Goal: Information Seeking & Learning: Learn about a topic

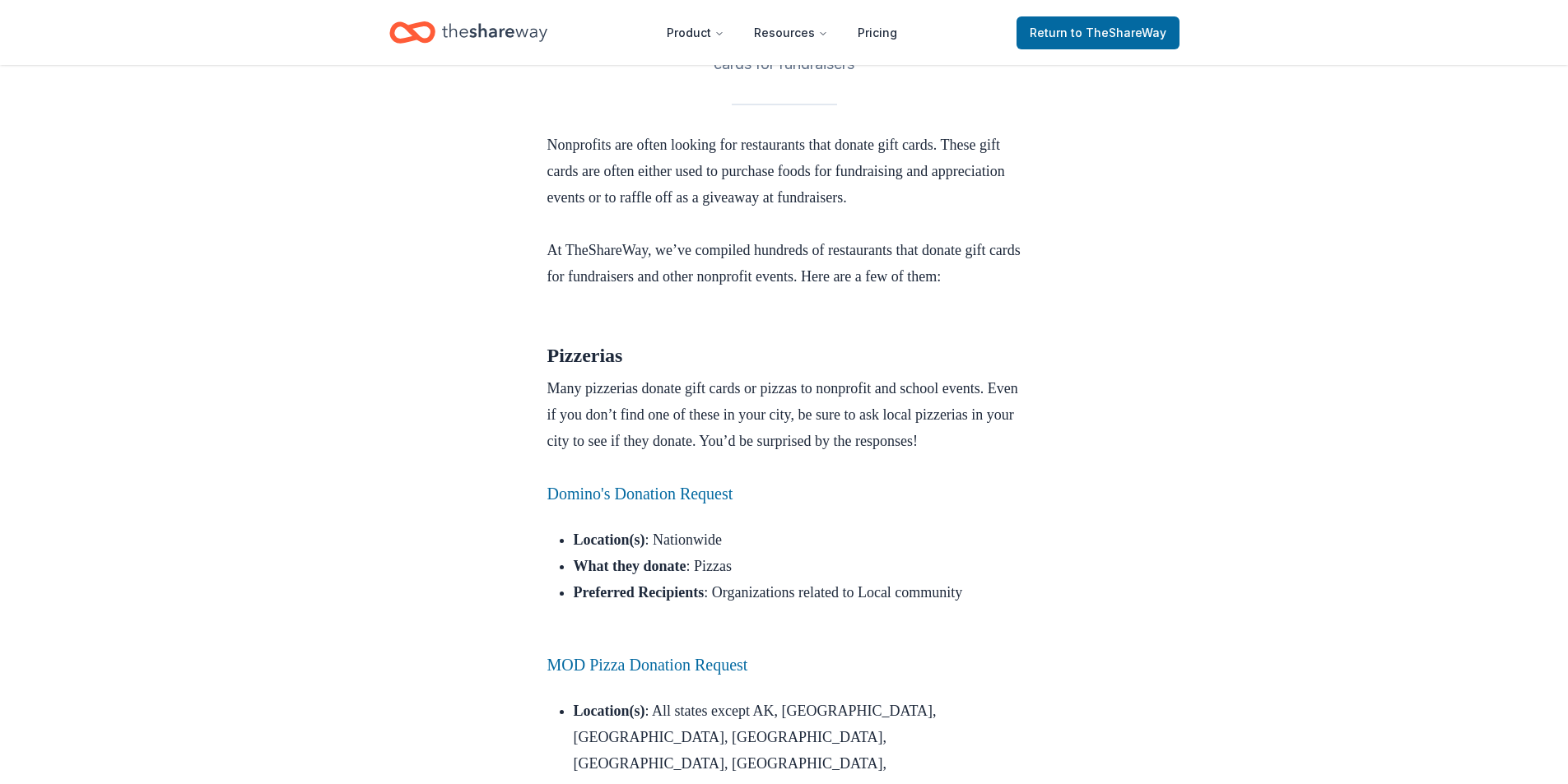
scroll to position [576, 0]
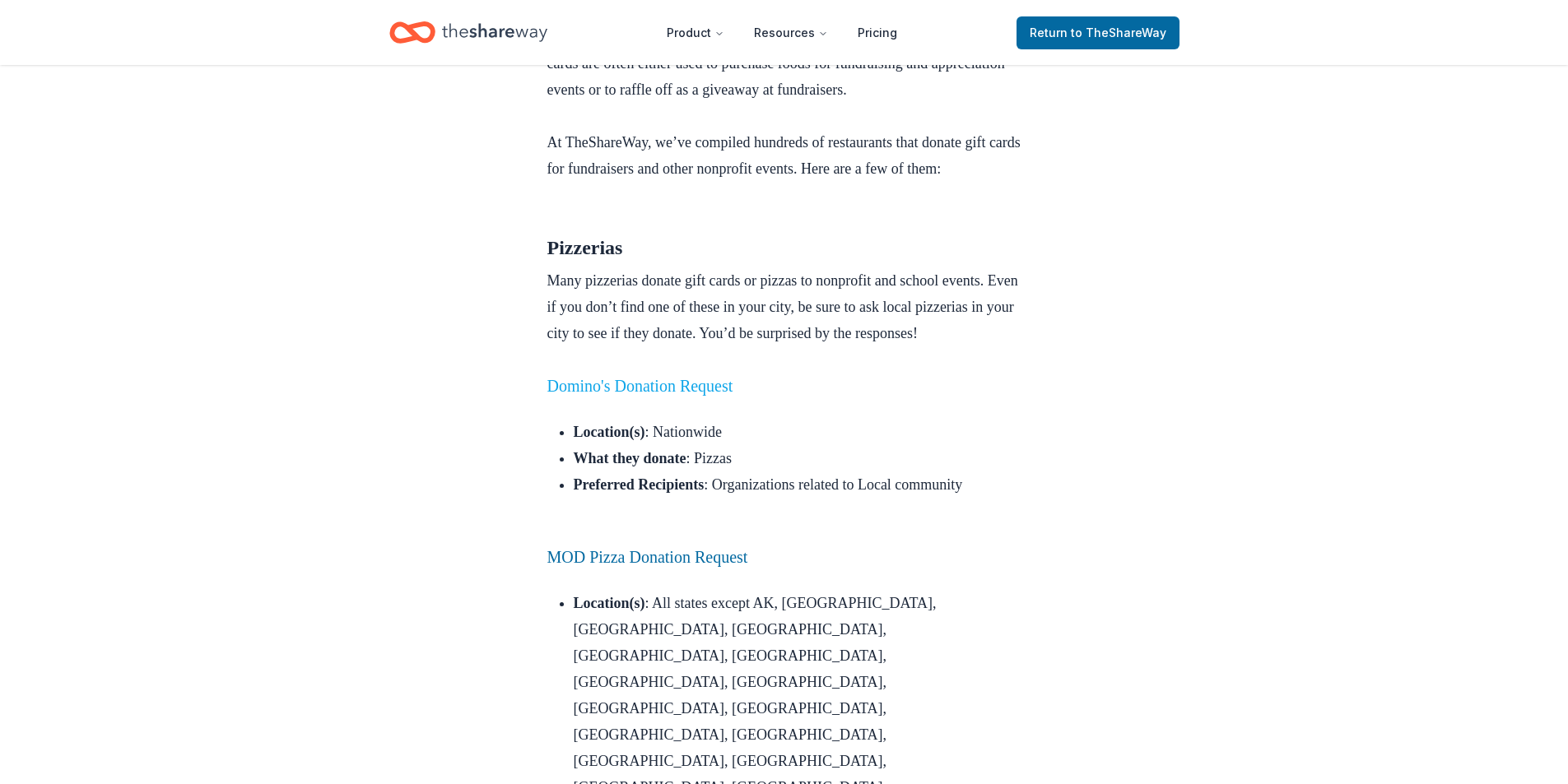
click at [668, 395] on link "Domino's Donation Request" at bounding box center [640, 386] width 186 height 18
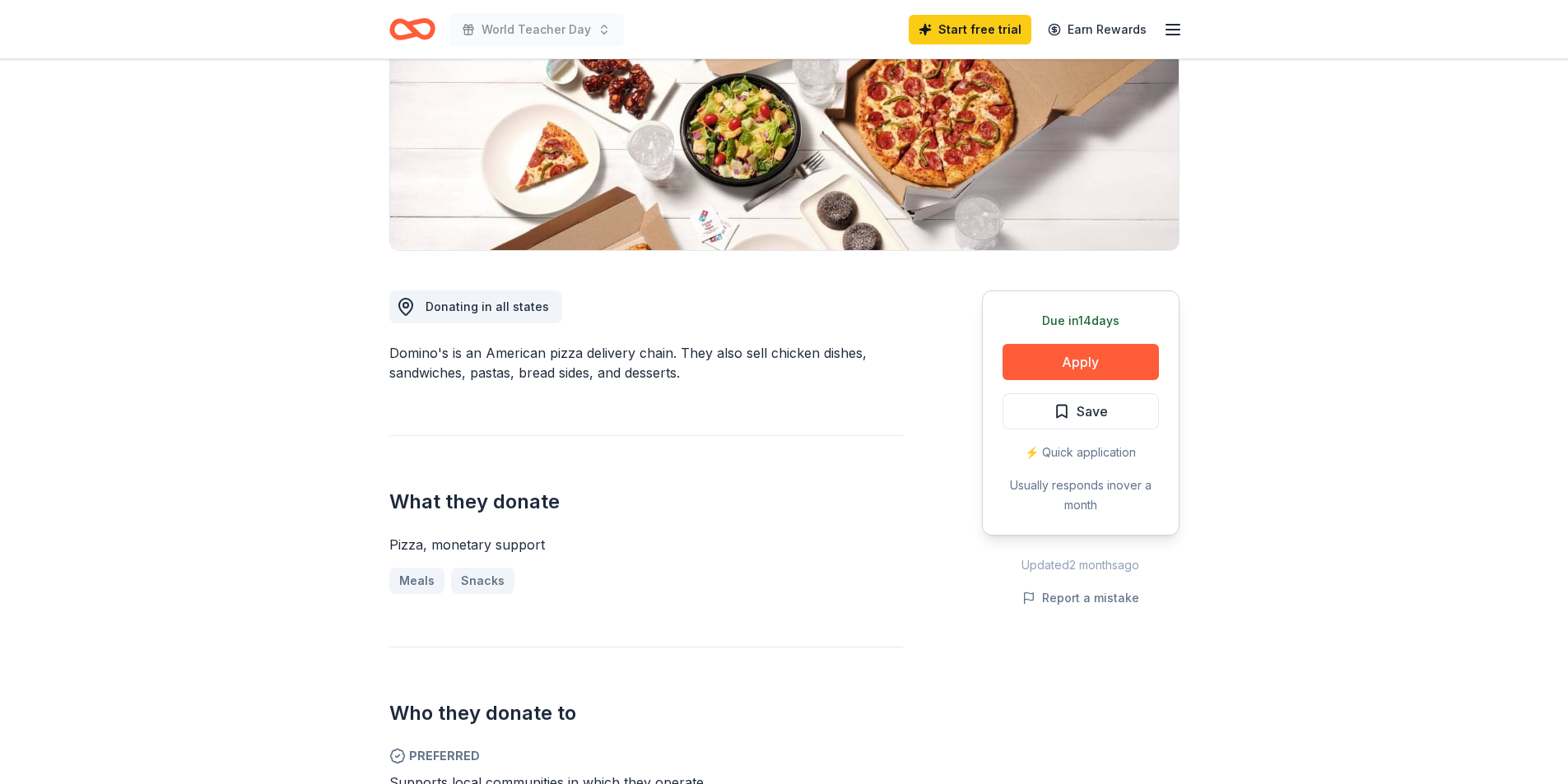
scroll to position [247, 0]
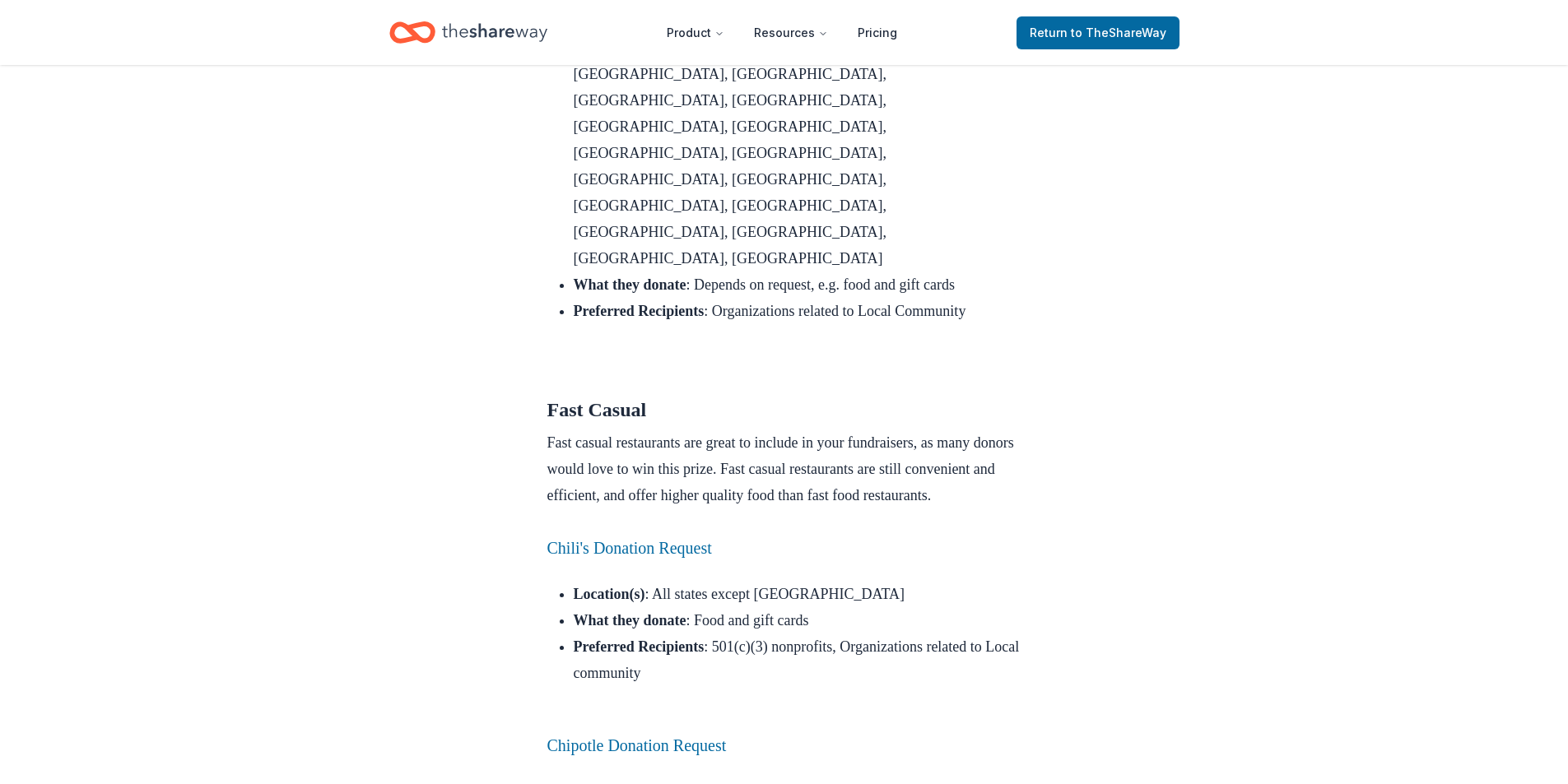
scroll to position [3833, 0]
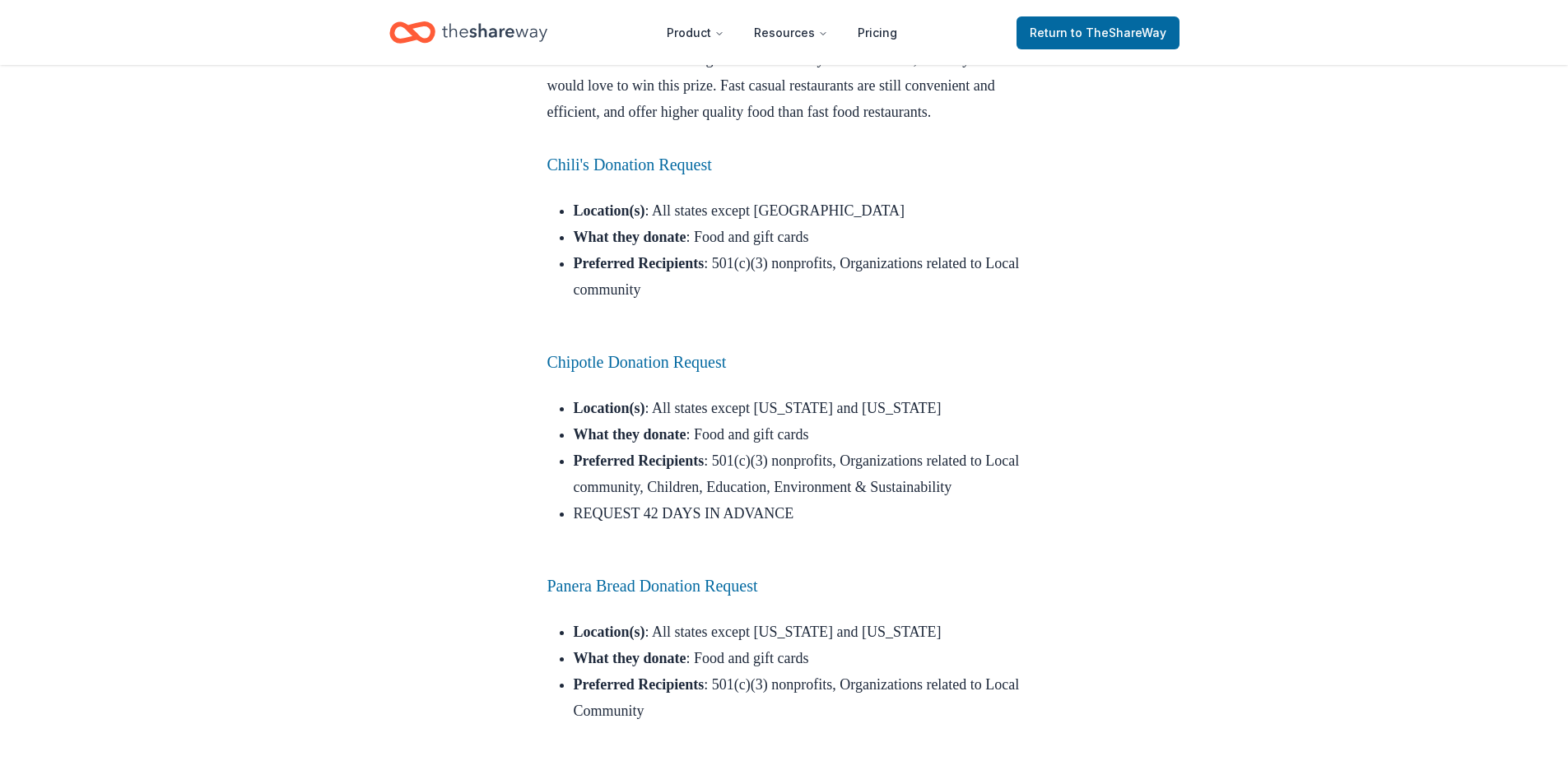
scroll to position [4405, 0]
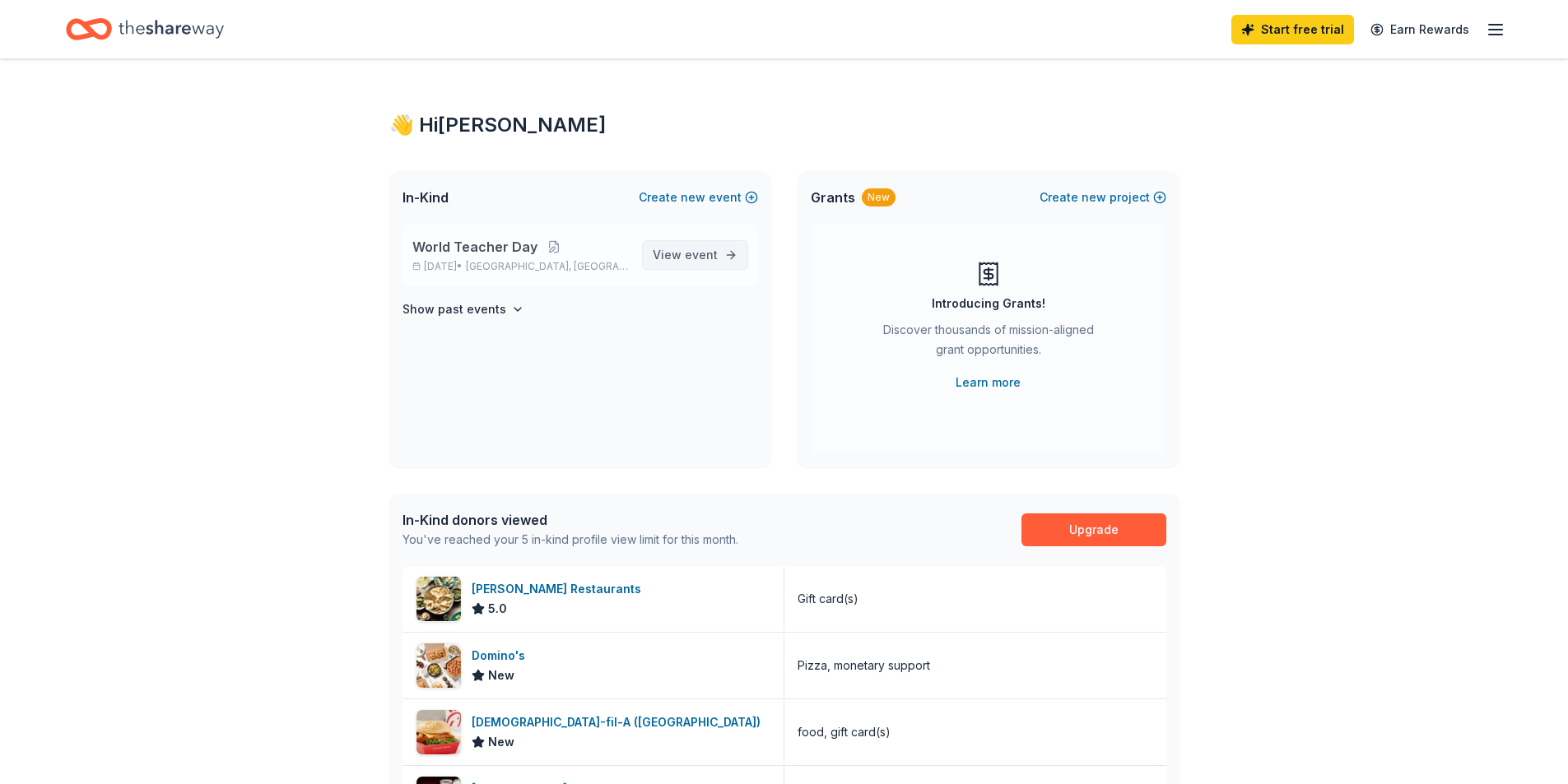
click at [679, 255] on span "View event" at bounding box center [685, 255] width 65 height 20
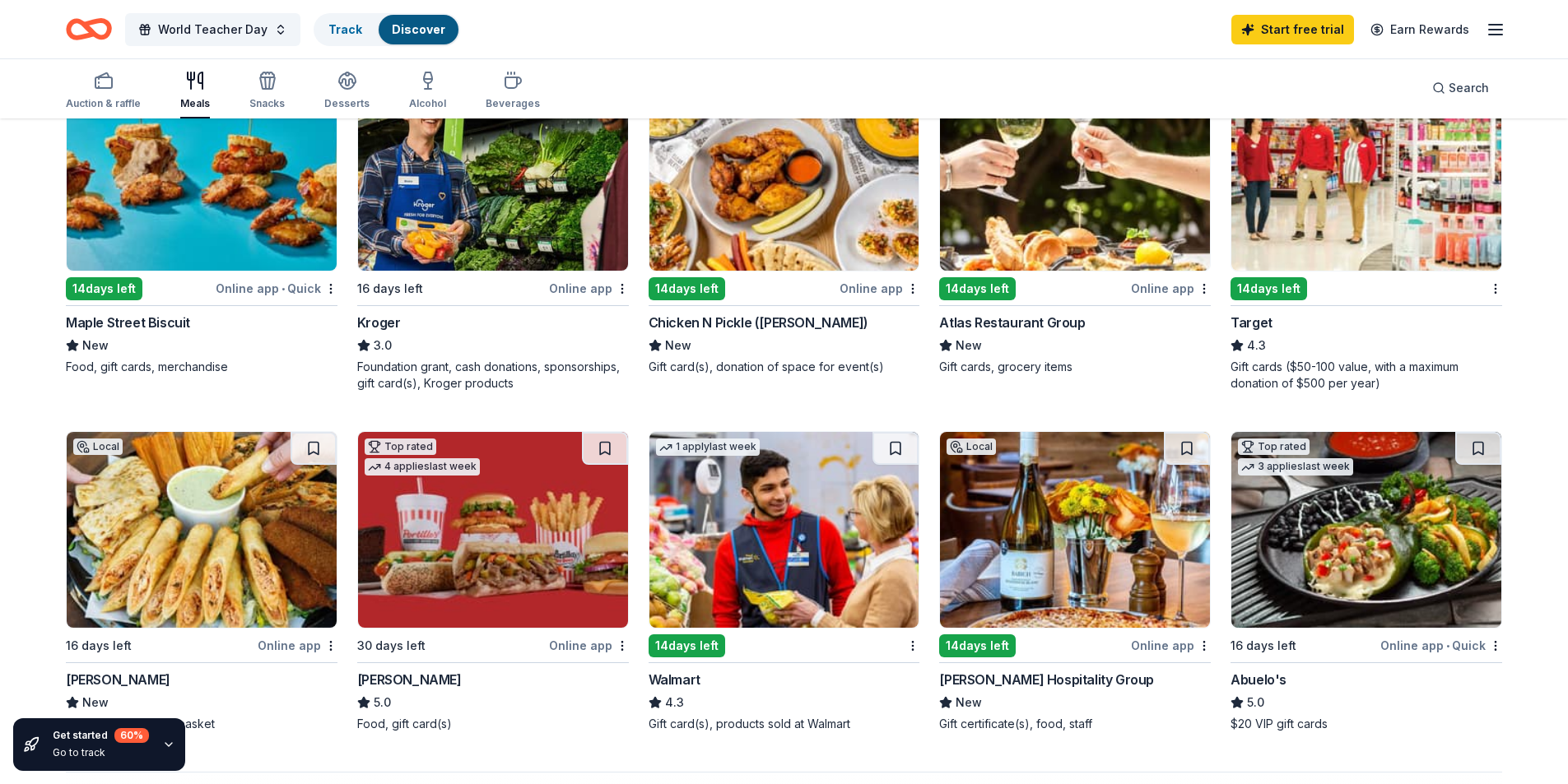
scroll to position [741, 0]
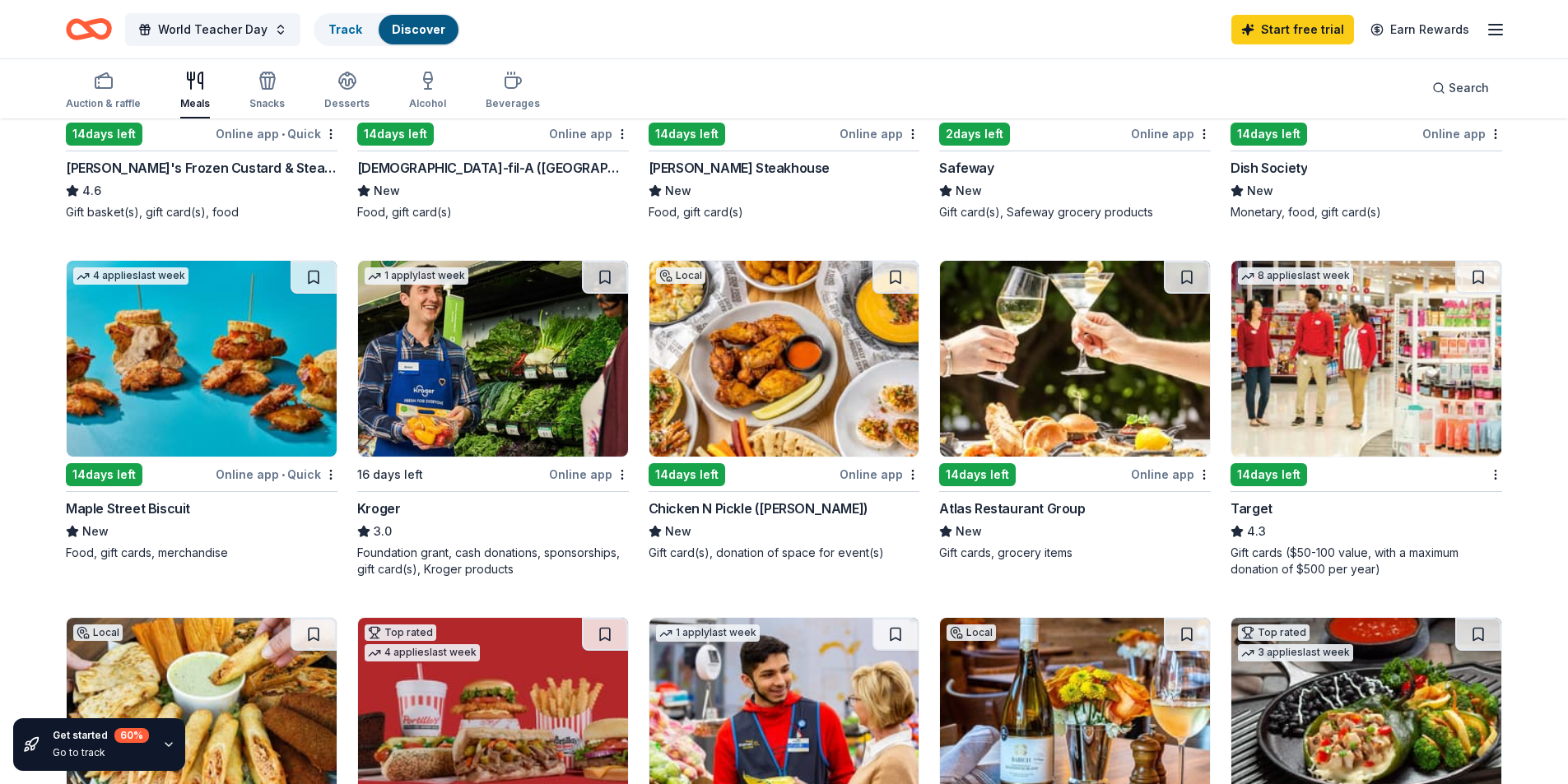
click at [732, 430] on img at bounding box center [784, 359] width 270 height 196
